Goal: Information Seeking & Learning: Learn about a topic

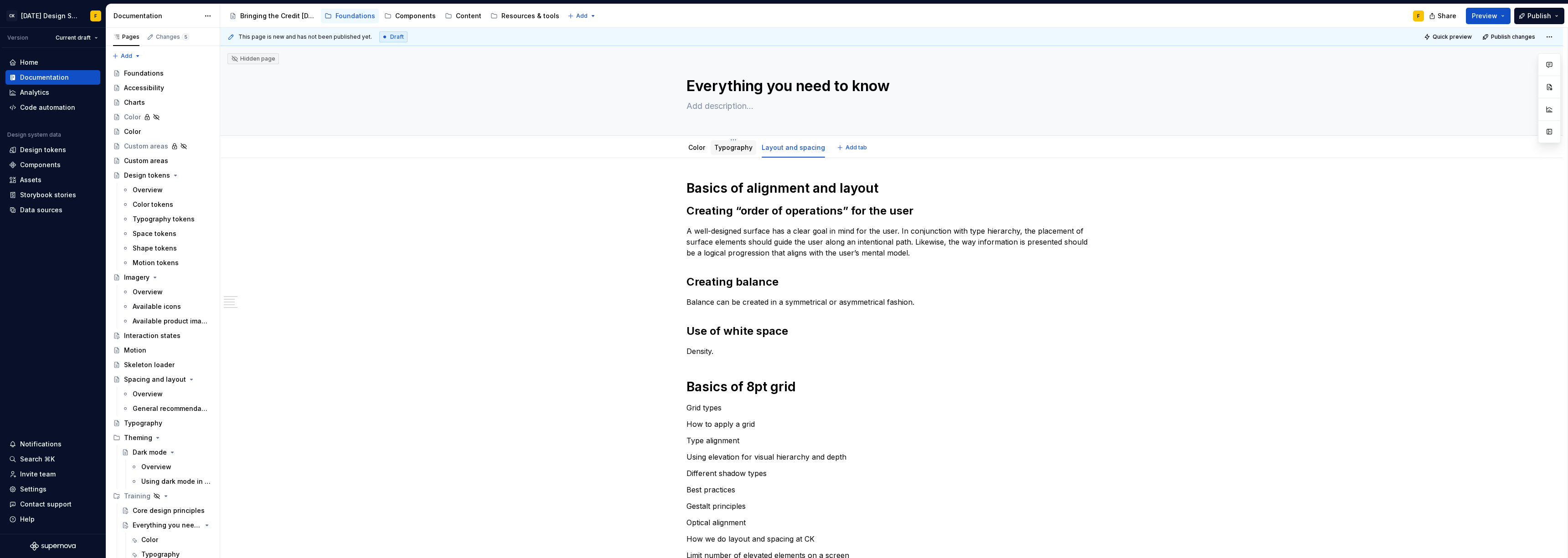
click at [732, 151] on link "Typography" at bounding box center [733, 147] width 38 height 8
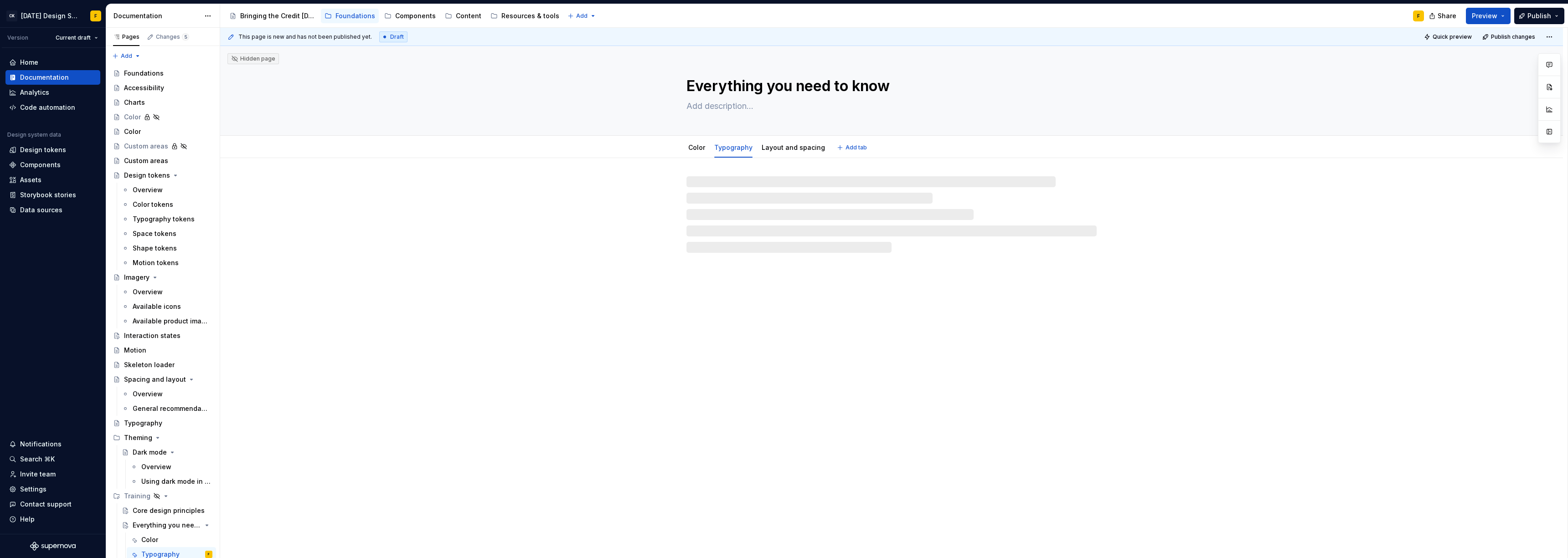
type textarea "*"
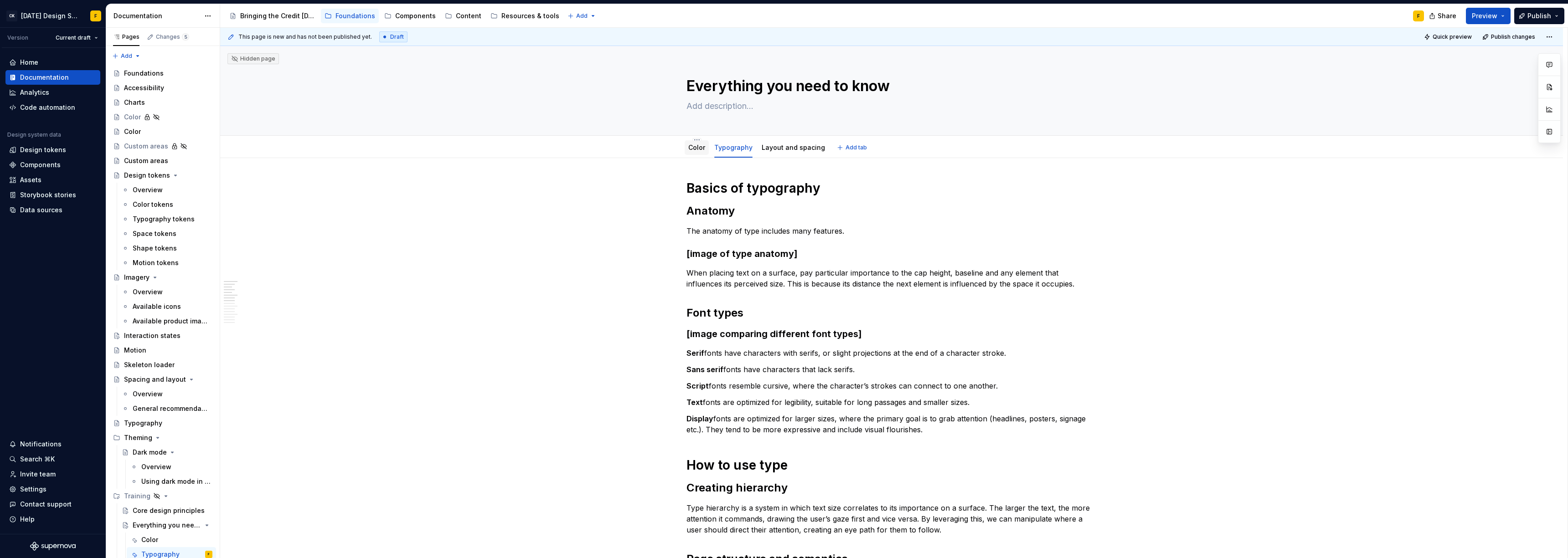
click at [690, 150] on link "Color" at bounding box center [697, 147] width 17 height 8
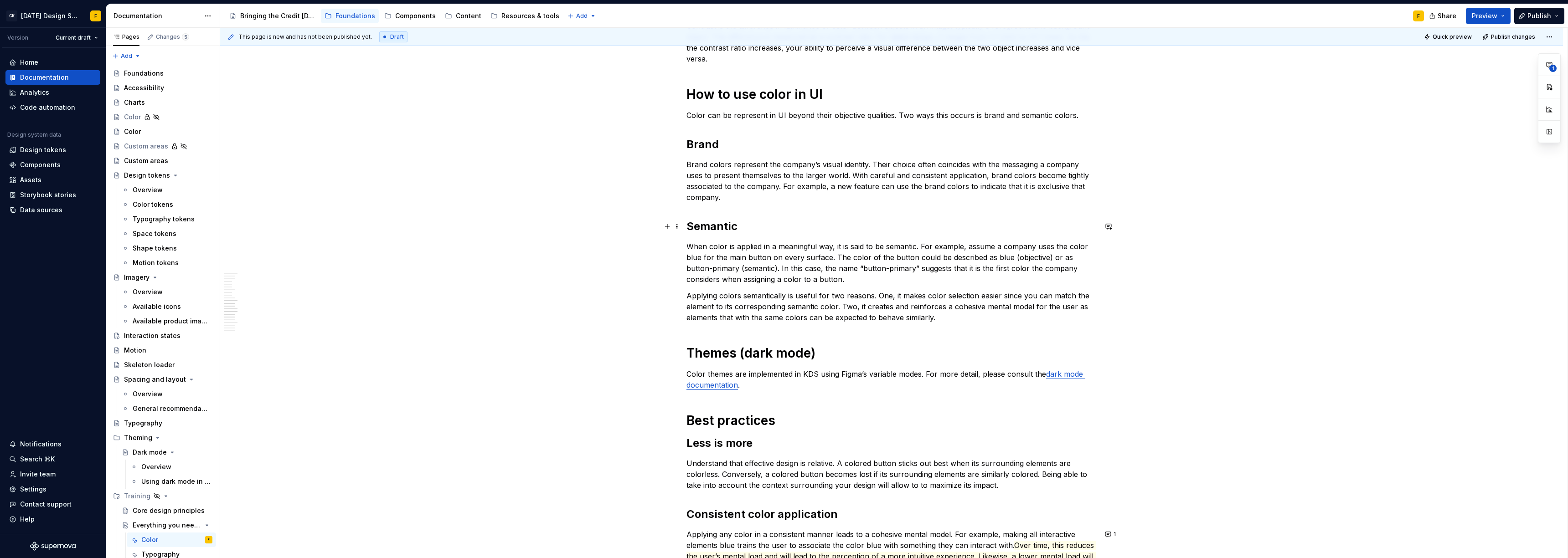
scroll to position [742, 0]
type textarea "*"
click at [936, 320] on p "Applying colors semantically is useful for two reasons. One, it makes color sel…" at bounding box center [892, 308] width 410 height 33
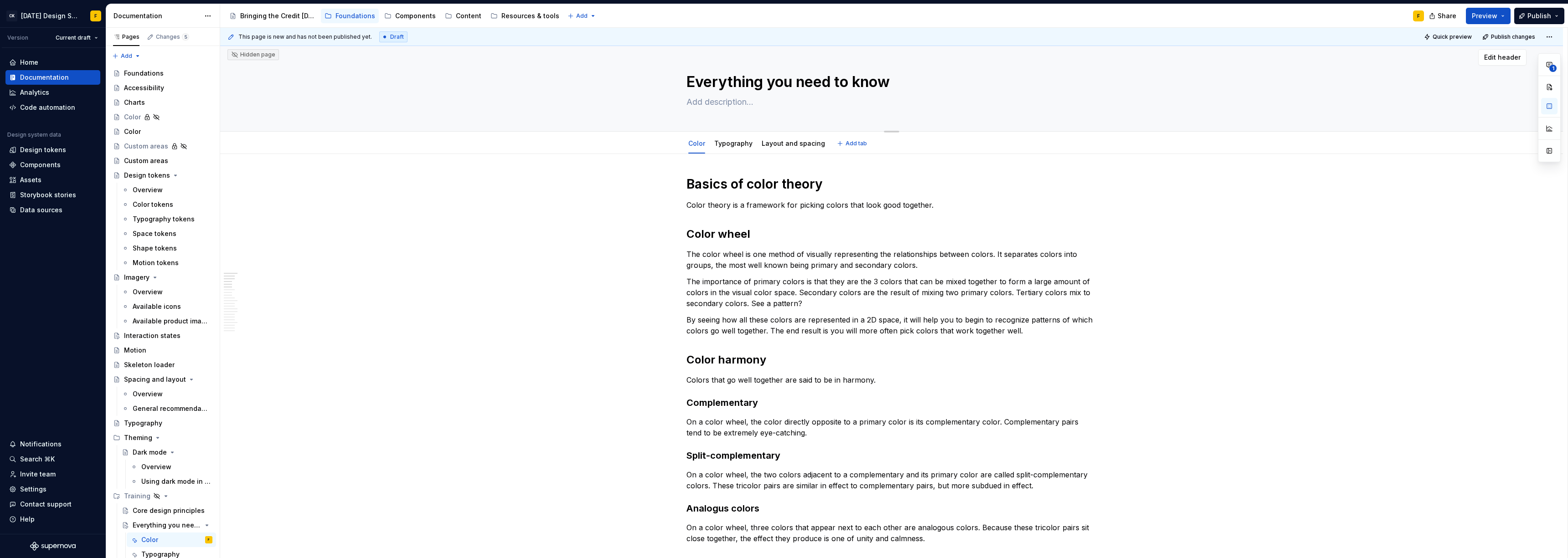
scroll to position [0, 0]
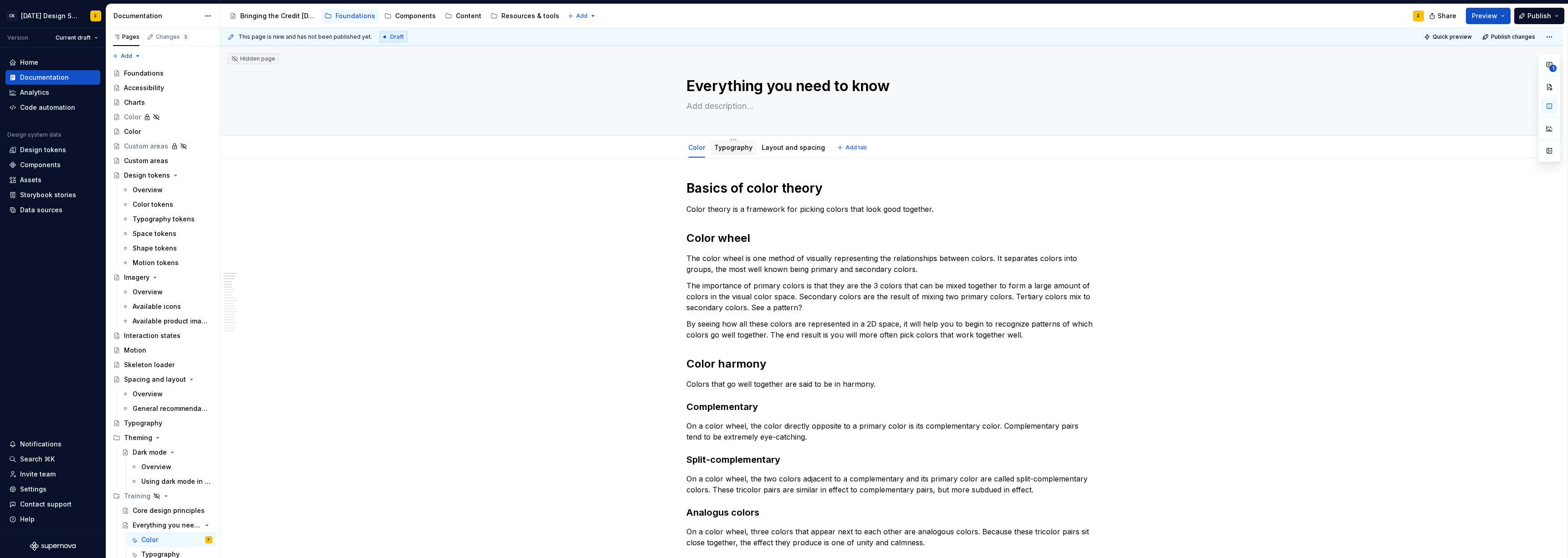
click at [734, 150] on link "Typography" at bounding box center [733, 147] width 38 height 8
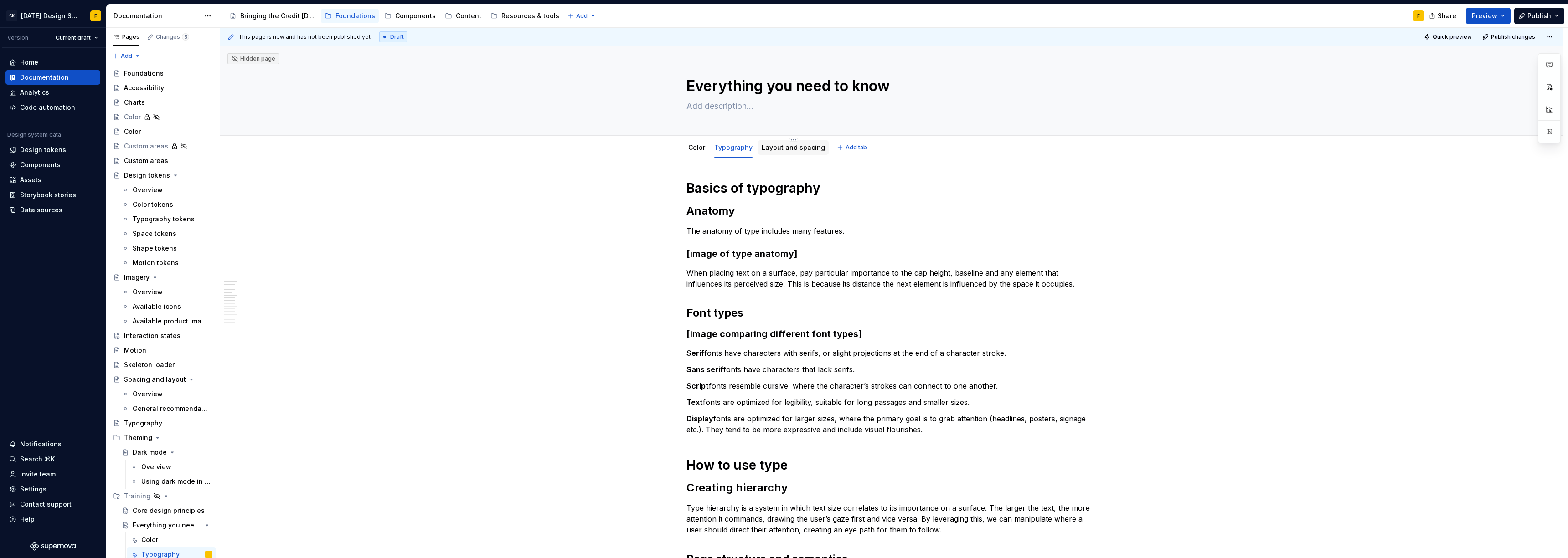
click at [799, 150] on link "Layout and spacing" at bounding box center [793, 147] width 63 height 8
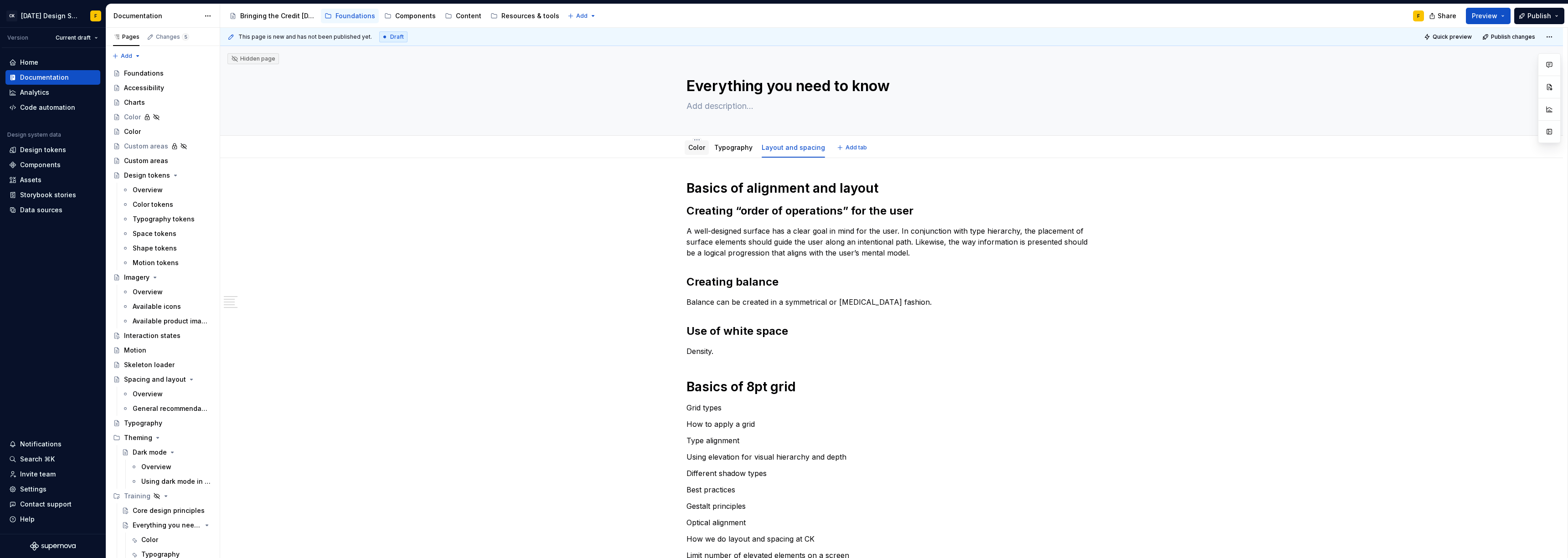
click at [693, 148] on link "Color" at bounding box center [697, 147] width 17 height 8
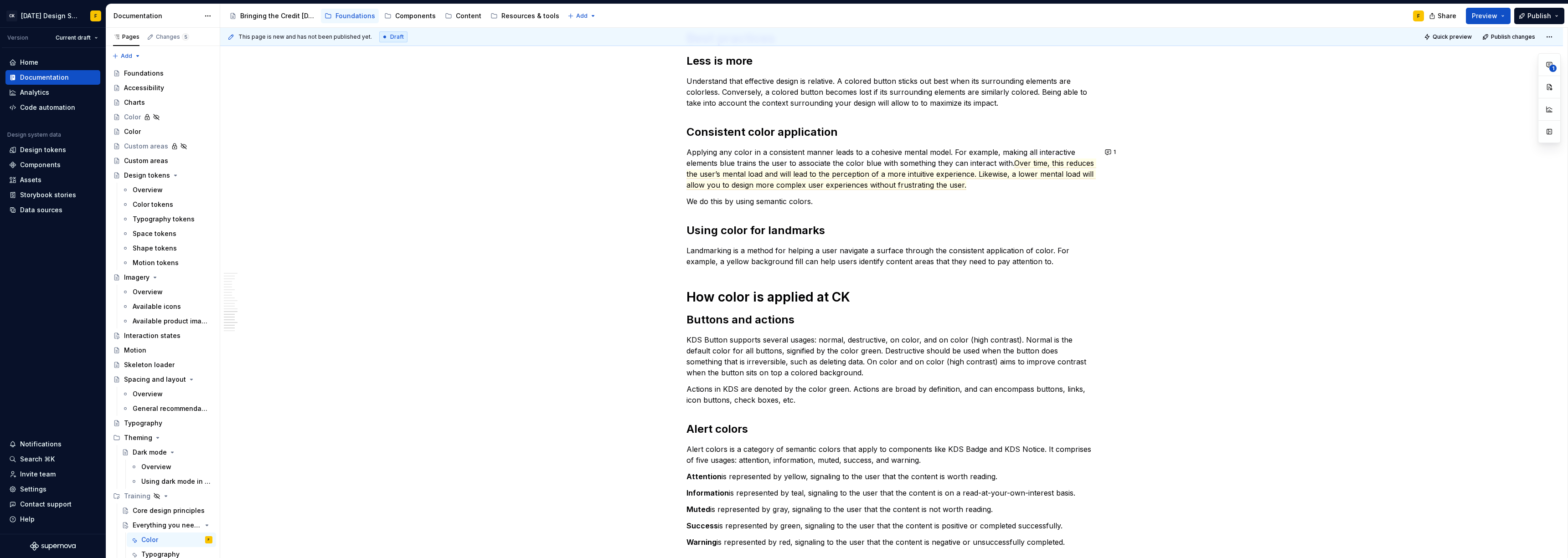
scroll to position [1353, 0]
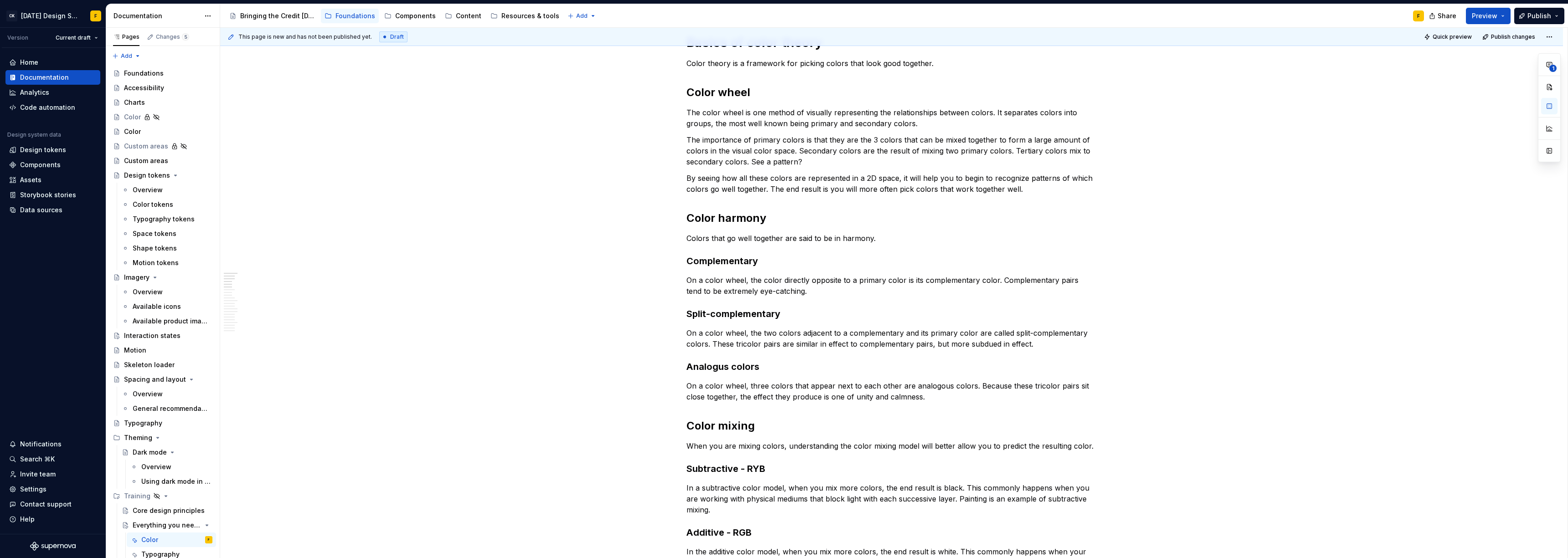
scroll to position [0, 0]
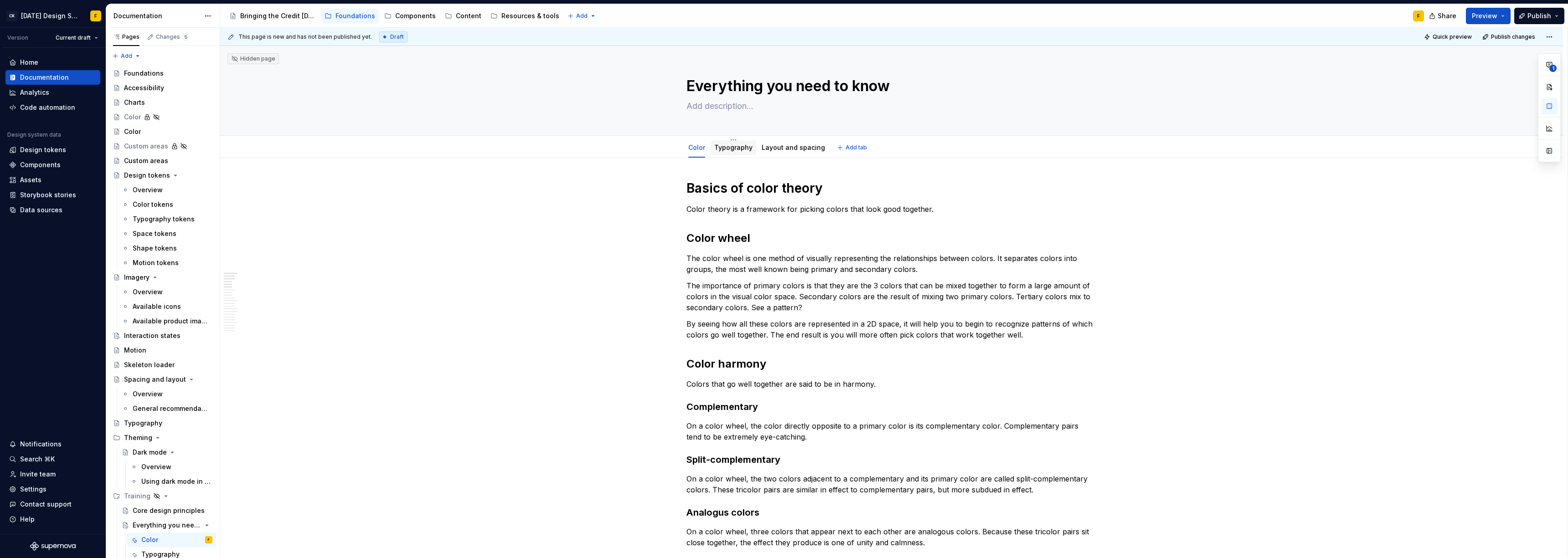
click at [734, 147] on link "Typography" at bounding box center [733, 147] width 38 height 8
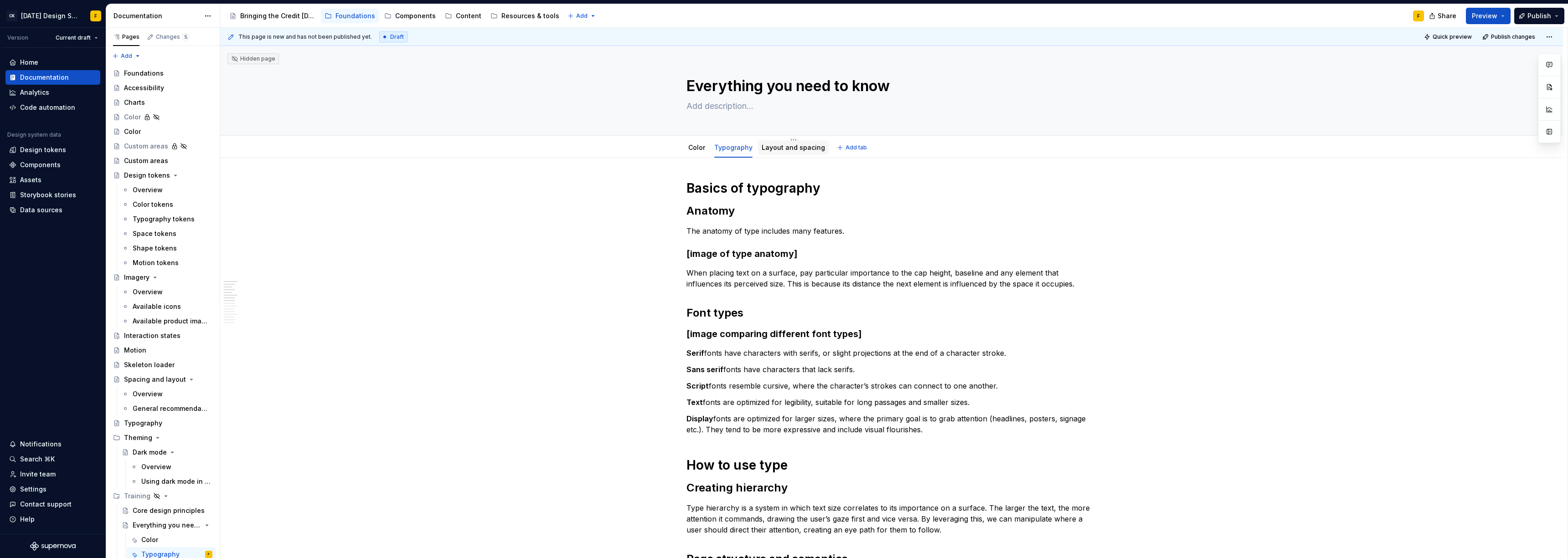
click at [780, 150] on link "Layout and spacing" at bounding box center [793, 147] width 63 height 8
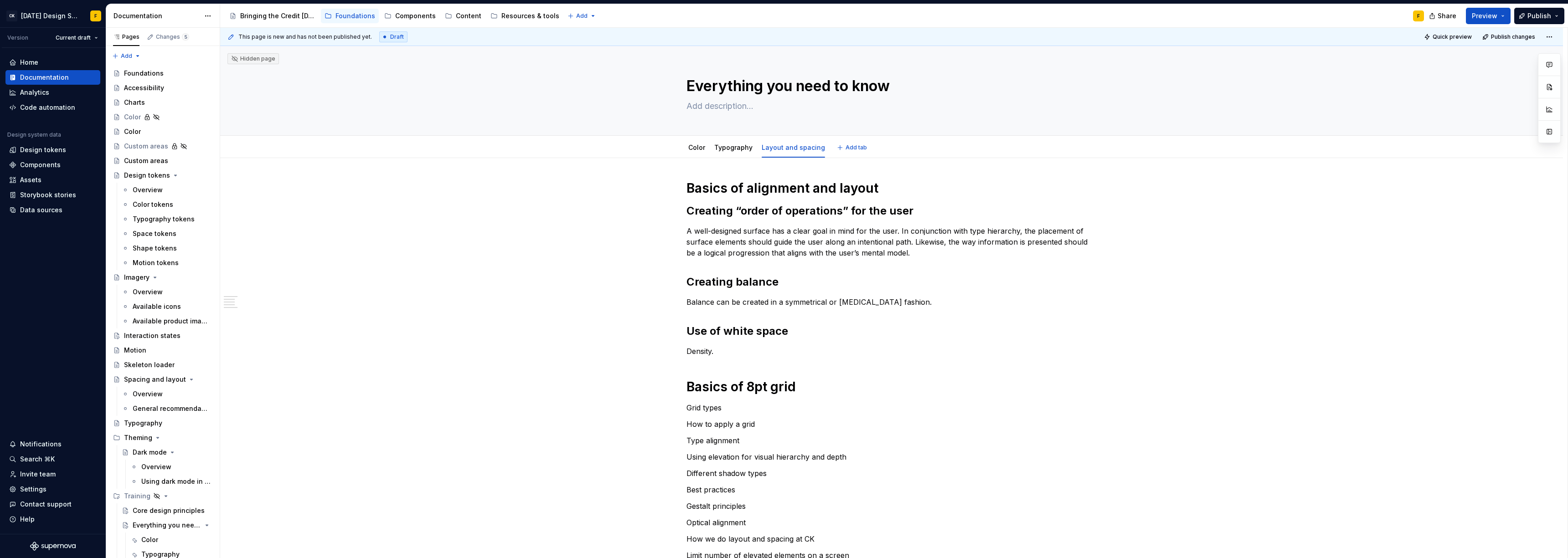
type textarea "*"
click at [897, 189] on h1 "Basics of alignment and layout" at bounding box center [892, 188] width 410 height 16
click at [970, 208] on h2 "Creating “order of operations” for the user" at bounding box center [892, 211] width 410 height 15
click at [881, 288] on h2 "Creating balance" at bounding box center [892, 282] width 410 height 15
click at [872, 326] on h2 "Use of white space" at bounding box center [892, 331] width 410 height 15
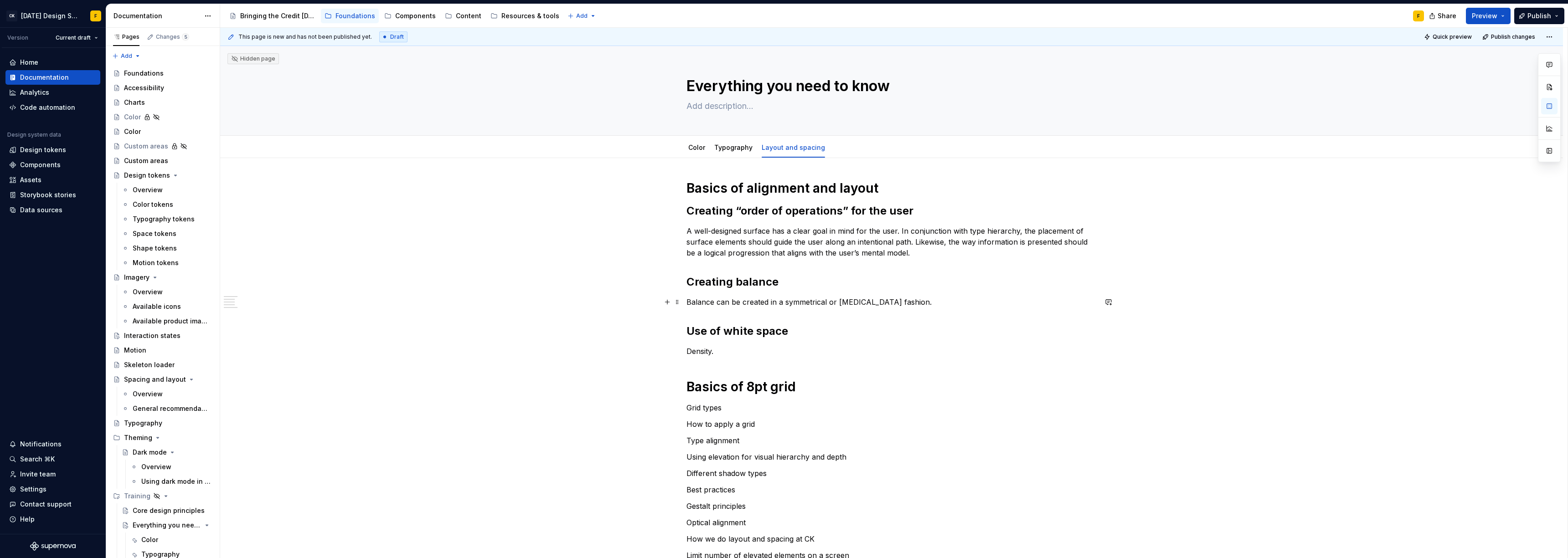
click at [962, 298] on p "Balance can be created in a symmetrical or [MEDICAL_DATA] fashion." at bounding box center [892, 302] width 410 height 11
click at [936, 258] on p "A well-designed surface has a clear goal in mind for the user. In conjunction w…" at bounding box center [892, 242] width 410 height 33
click at [757, 349] on p "Density." at bounding box center [892, 351] width 410 height 11
click at [914, 190] on h1 "Basics of alignment and layout" at bounding box center [892, 188] width 410 height 16
type textarea "*"
